Goal: Task Accomplishment & Management: Use online tool/utility

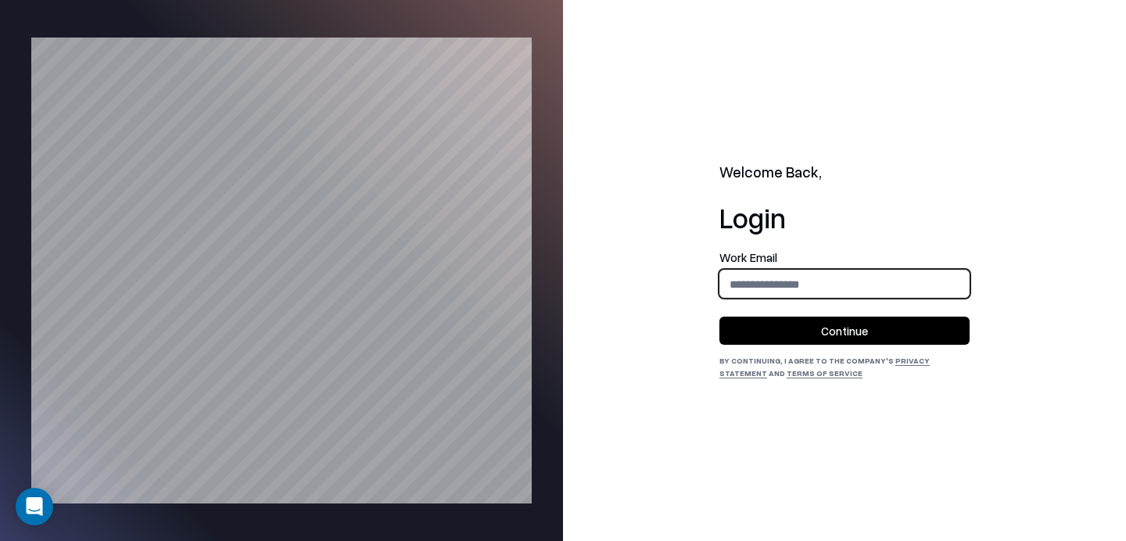
click at [794, 282] on input "email" at bounding box center [844, 284] width 249 height 29
type input "**********"
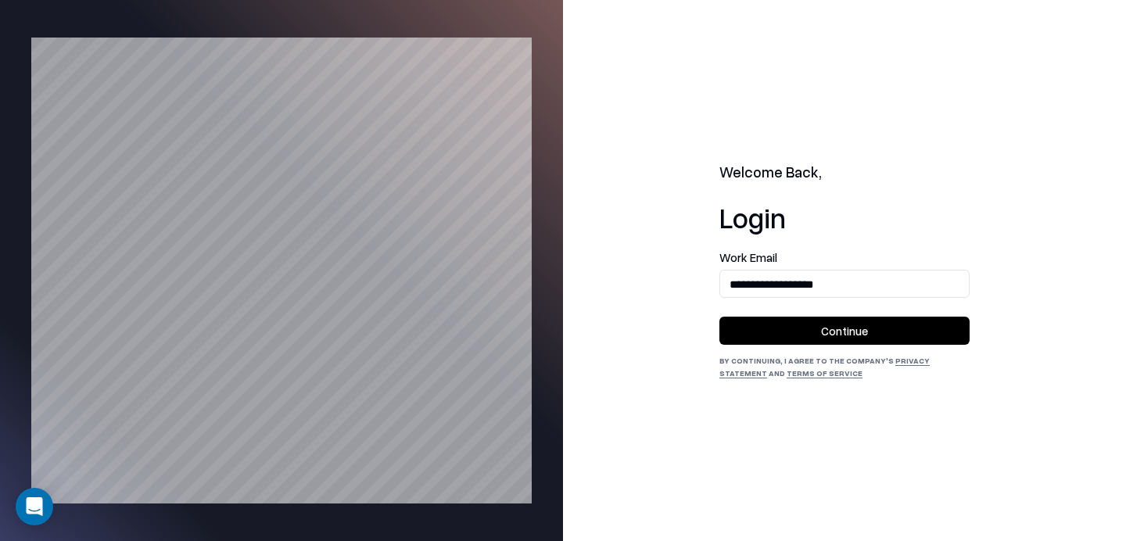
click at [819, 330] on button "Continue" at bounding box center [844, 331] width 250 height 28
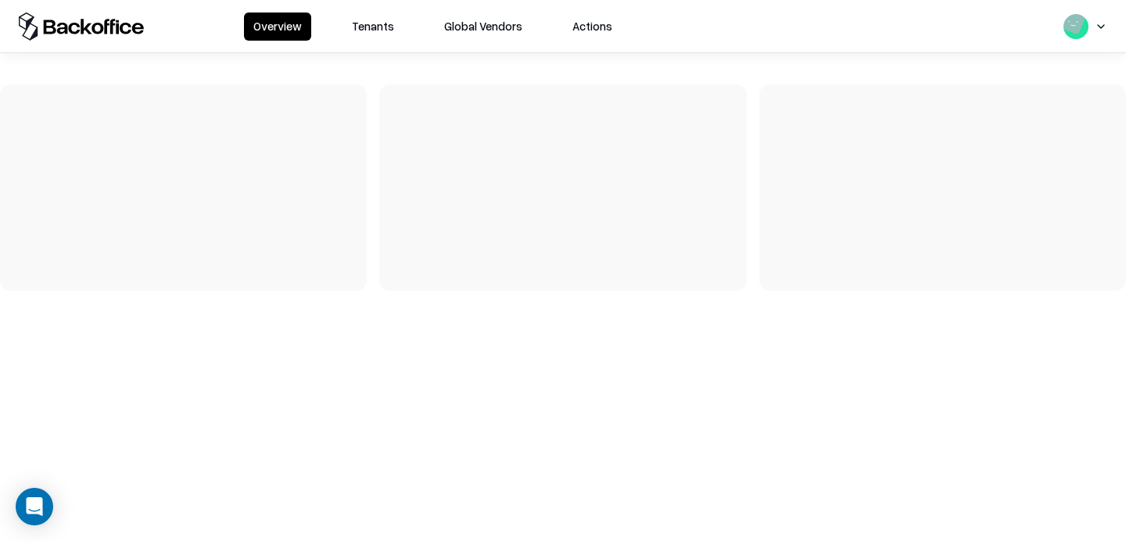
click at [374, 20] on button "Tenants" at bounding box center [372, 27] width 61 height 28
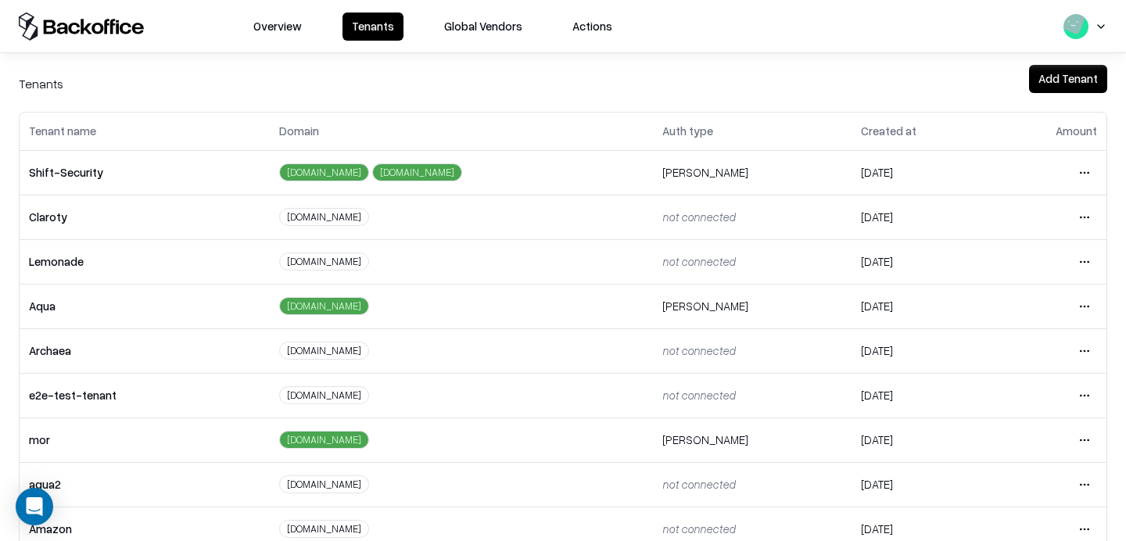
scroll to position [38, 0]
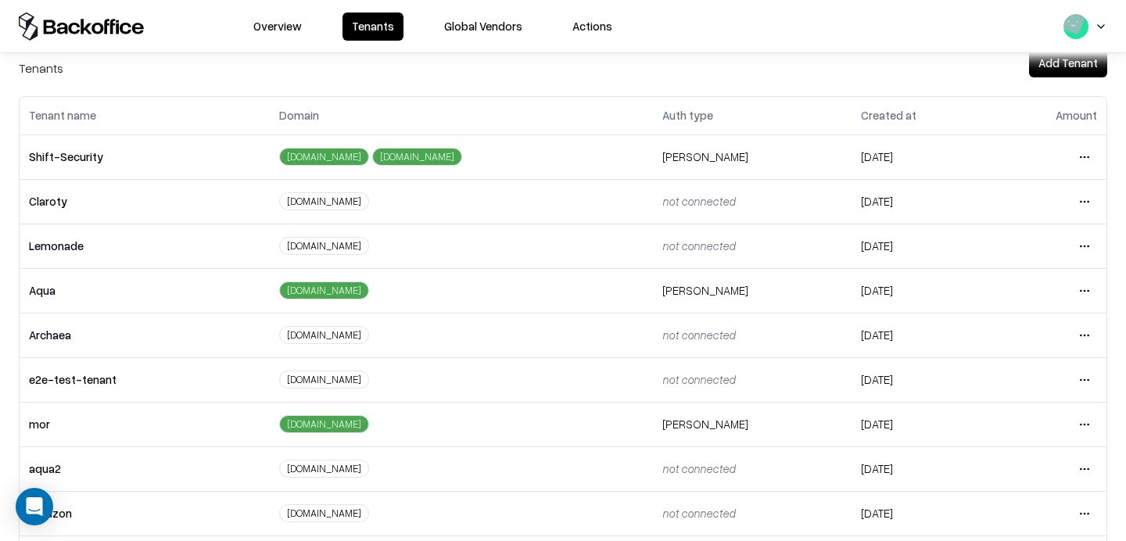
click at [1086, 380] on html "Overview Tenants Global Vendors Actions Tenants Add Tenant Tenant name Domain A…" at bounding box center [563, 270] width 1126 height 541
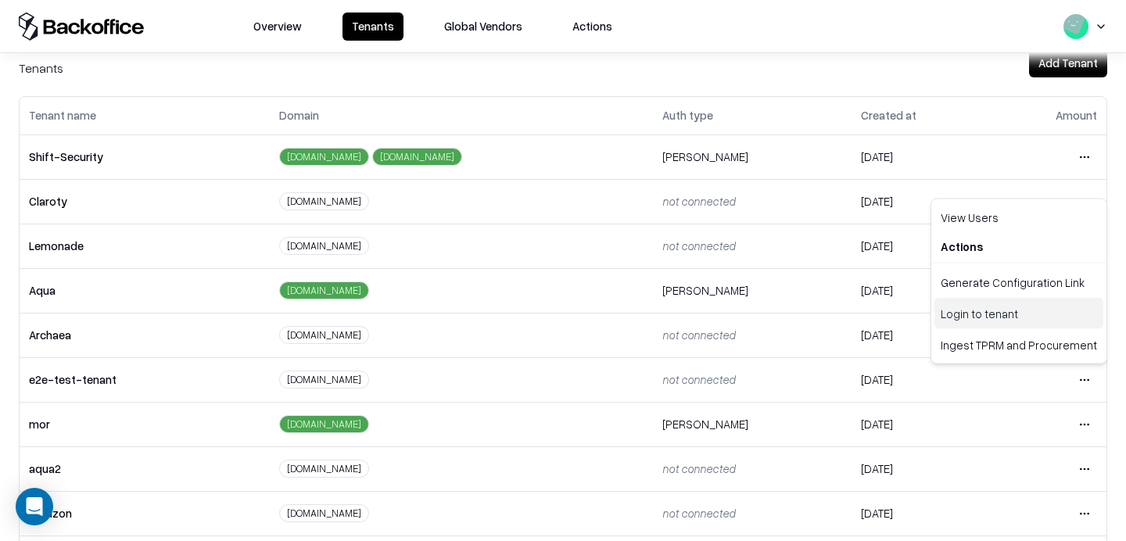
click at [995, 307] on div "Login to tenant" at bounding box center [1018, 313] width 169 height 31
